Goal: Task Accomplishment & Management: Complete application form

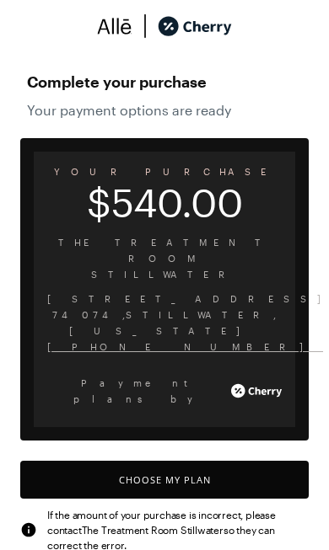
scroll to position [7, 0]
click at [197, 461] on button "Choose My Plan" at bounding box center [164, 480] width 288 height 38
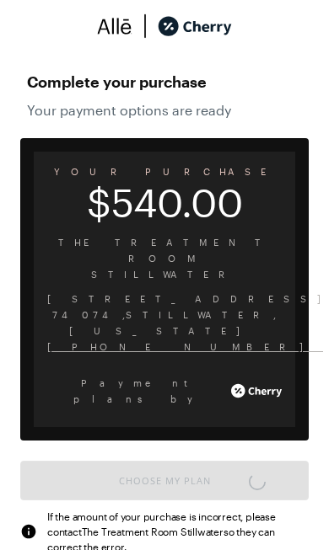
scroll to position [1393, 0]
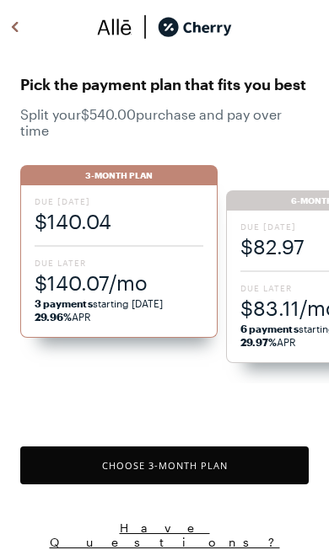
scroll to position [3, 0]
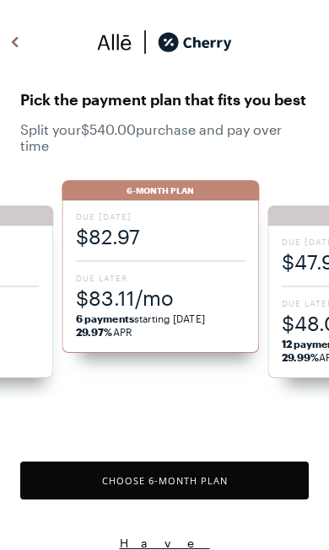
click at [178, 483] on button "Choose 6 -Month Plan" at bounding box center [164, 481] width 288 height 38
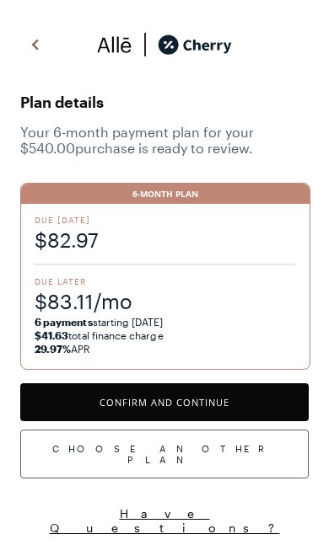
click at [212, 404] on button "Confirm and Continue" at bounding box center [164, 402] width 288 height 38
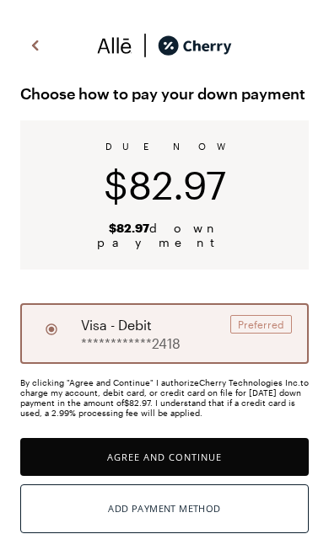
click at [196, 441] on button "Agree and Continue" at bounding box center [164, 457] width 288 height 38
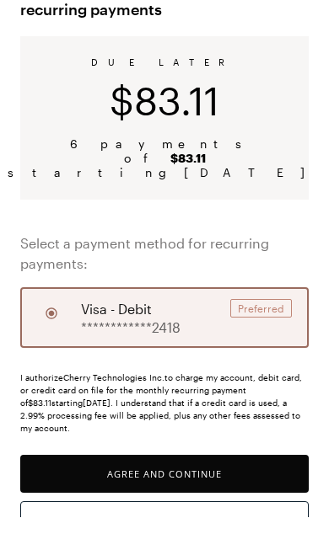
scroll to position [76, 0]
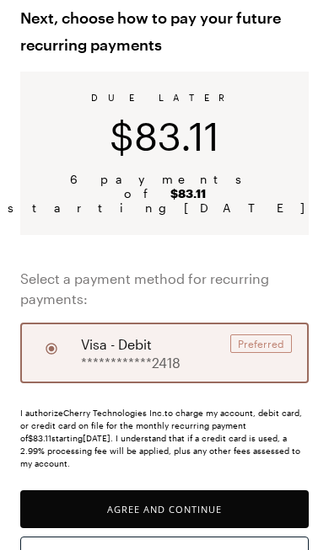
click at [204, 490] on button "Agree and Continue" at bounding box center [164, 509] width 288 height 38
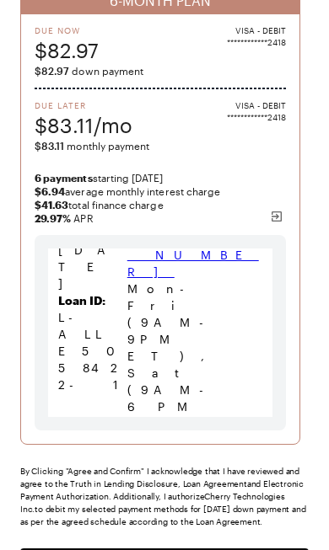
scroll to position [293, 0]
